Goal: Task Accomplishment & Management: Manage account settings

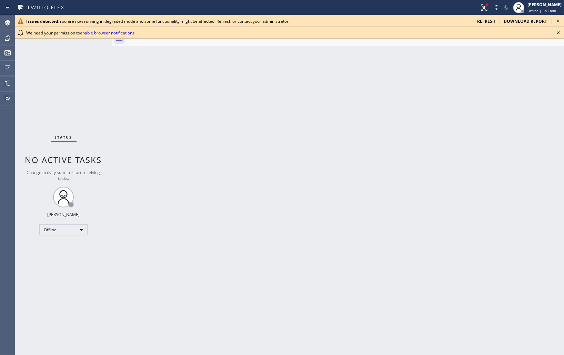
click at [561, 21] on icon at bounding box center [559, 21] width 8 height 8
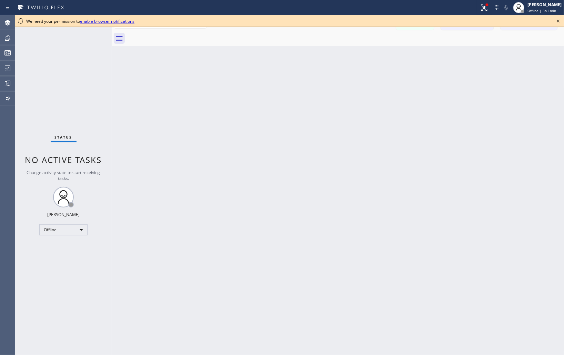
click at [558, 22] on icon at bounding box center [559, 21] width 8 height 8
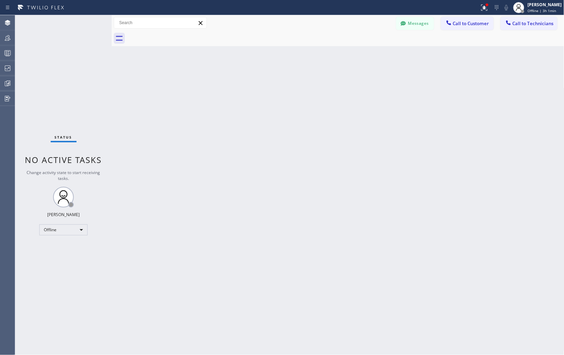
click at [512, 125] on div "Back to Dashboard Change Sender ID Customers Technicians Select a contact Outbo…" at bounding box center [338, 185] width 453 height 340
click at [11, 68] on icon at bounding box center [7, 68] width 8 height 8
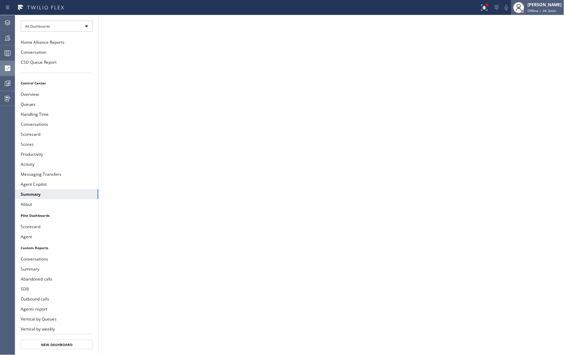
click at [537, 9] on span "Offline | 3h 3min" at bounding box center [542, 10] width 29 height 5
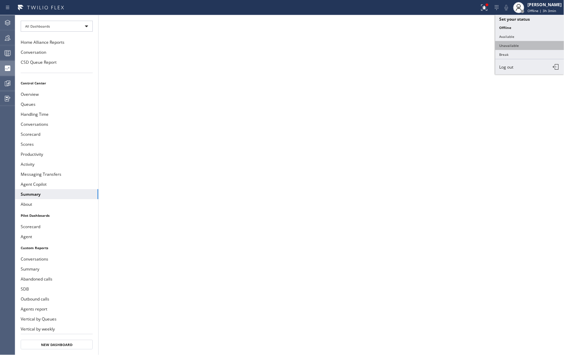
click at [512, 45] on button "Unavailable" at bounding box center [530, 45] width 69 height 9
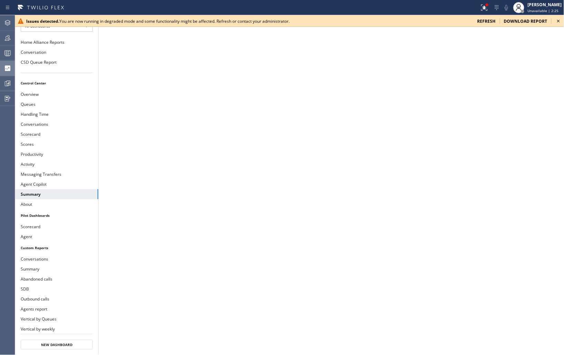
click at [558, 21] on icon at bounding box center [559, 21] width 8 height 8
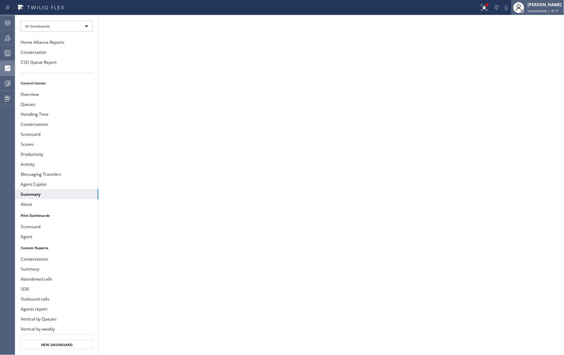
click at [533, 6] on div "[PERSON_NAME]" at bounding box center [545, 5] width 34 height 6
click at [535, 9] on span "Unavailable | 4:17" at bounding box center [543, 10] width 31 height 5
click at [543, 9] on span "Unavailable | 4:18" at bounding box center [543, 10] width 31 height 5
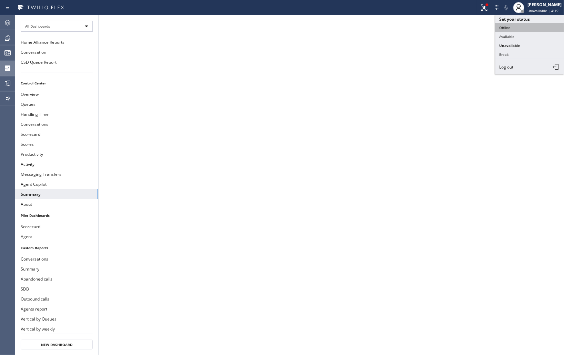
click at [507, 28] on button "Offline" at bounding box center [530, 27] width 69 height 9
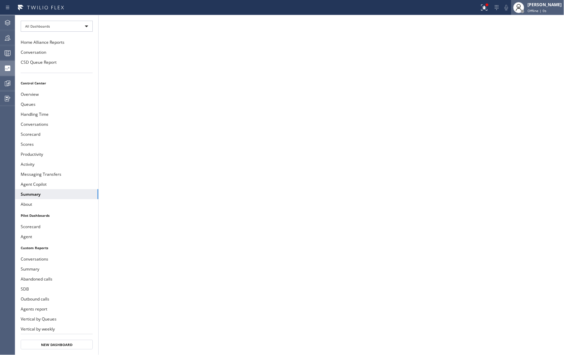
click at [537, 10] on span "Offline | 0s" at bounding box center [537, 10] width 19 height 5
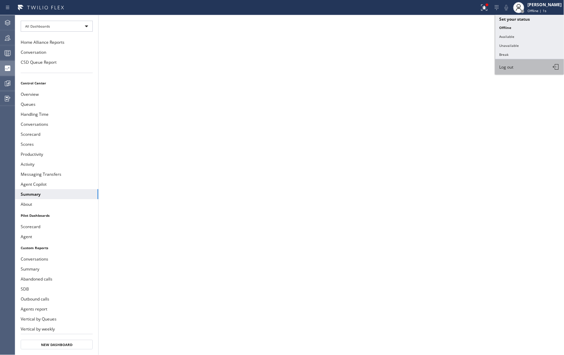
click at [513, 67] on span "Log out" at bounding box center [507, 67] width 14 height 6
